Goal: Understand process/instructions: Learn how to perform a task or action

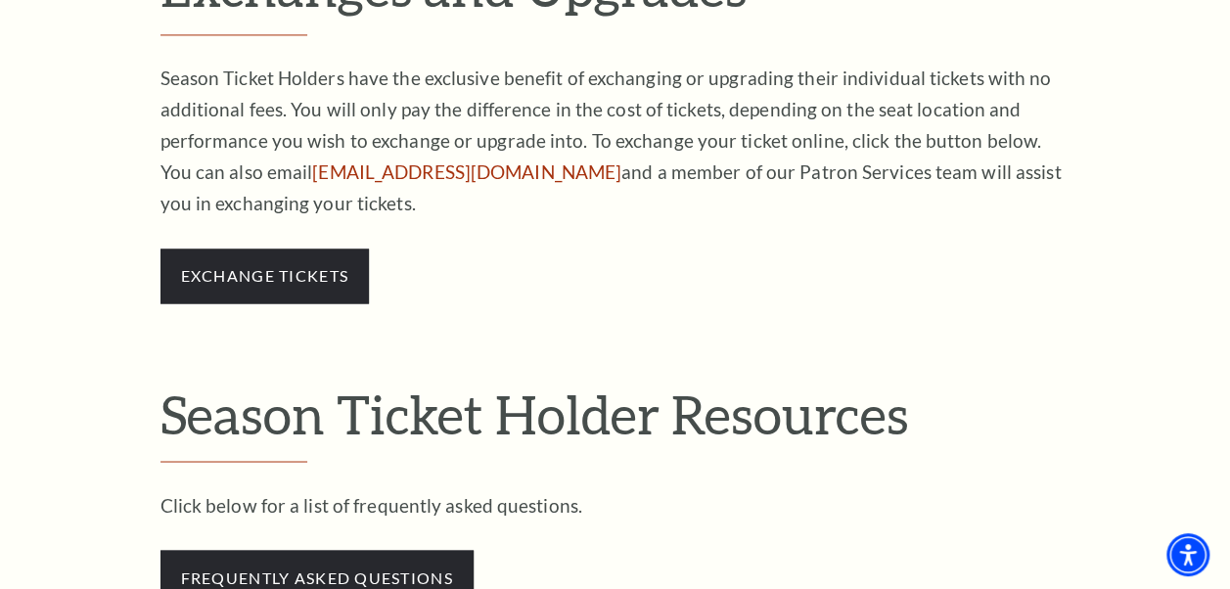
scroll to position [1475, 0]
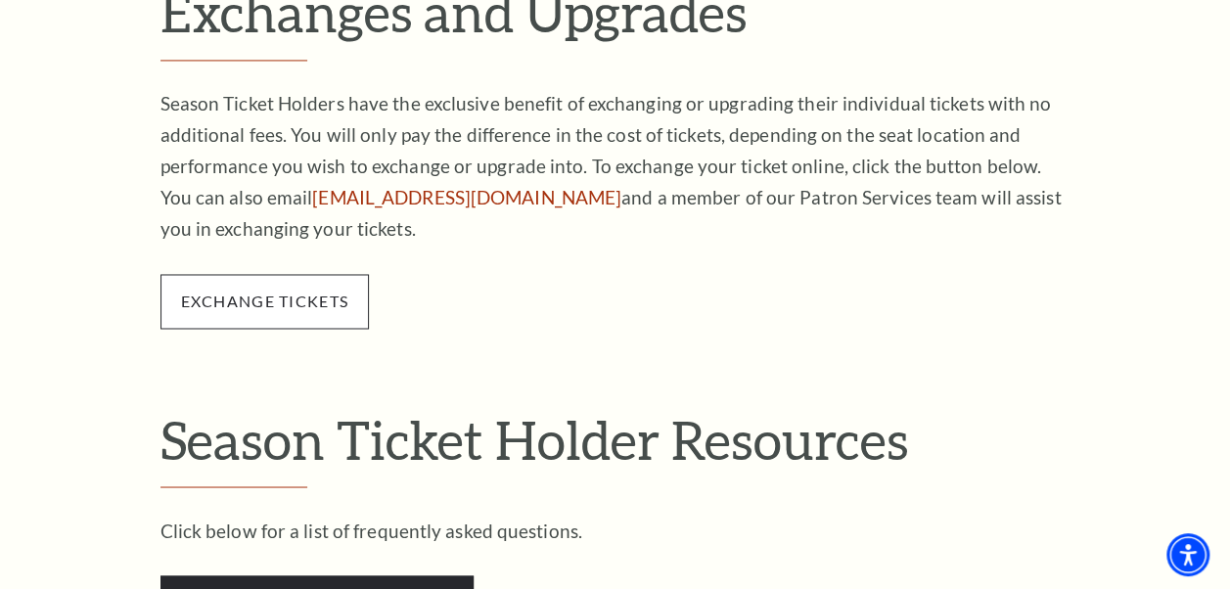
click at [283, 313] on span "exchange tickets" at bounding box center [264, 301] width 208 height 55
click at [262, 298] on link "exchange tickets" at bounding box center [264, 301] width 167 height 19
